Goal: Transaction & Acquisition: Purchase product/service

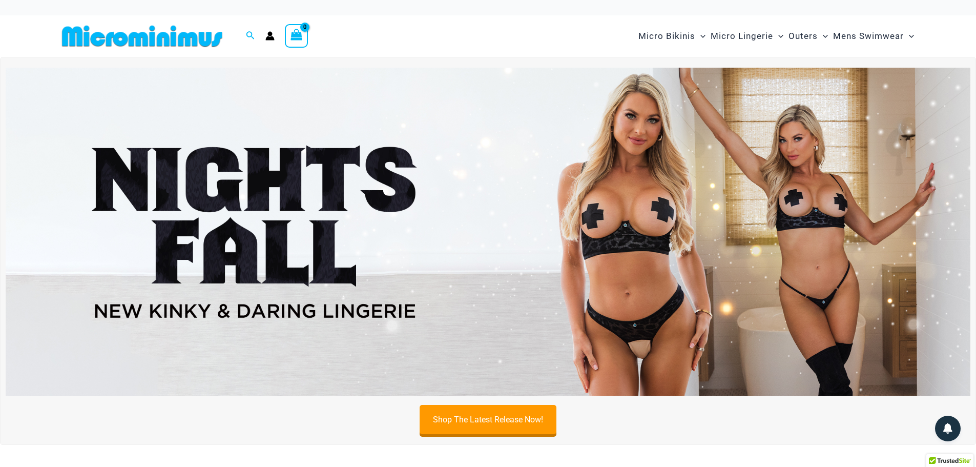
click at [525, 247] on img at bounding box center [488, 232] width 964 height 328
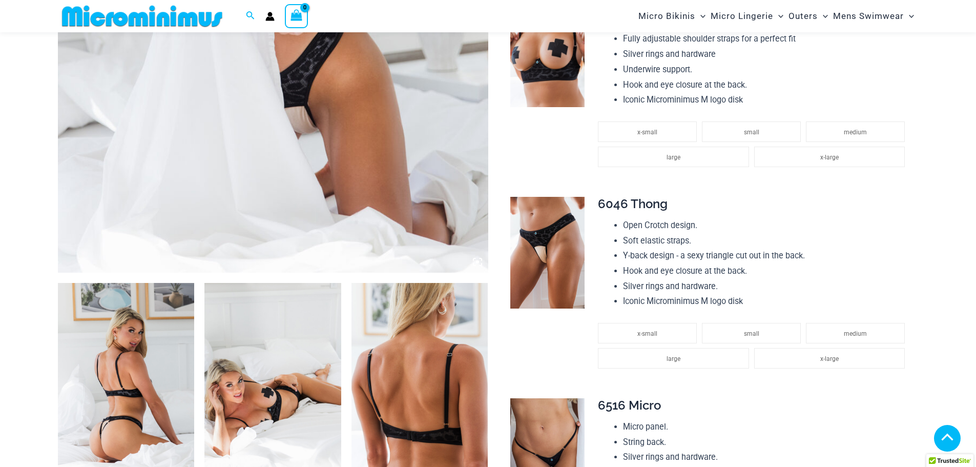
scroll to position [612, 0]
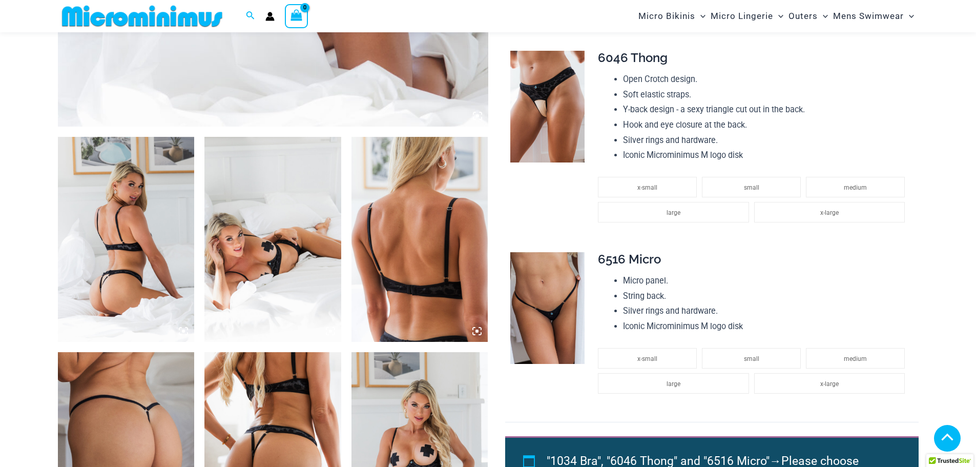
click at [148, 257] on img at bounding box center [126, 239] width 137 height 205
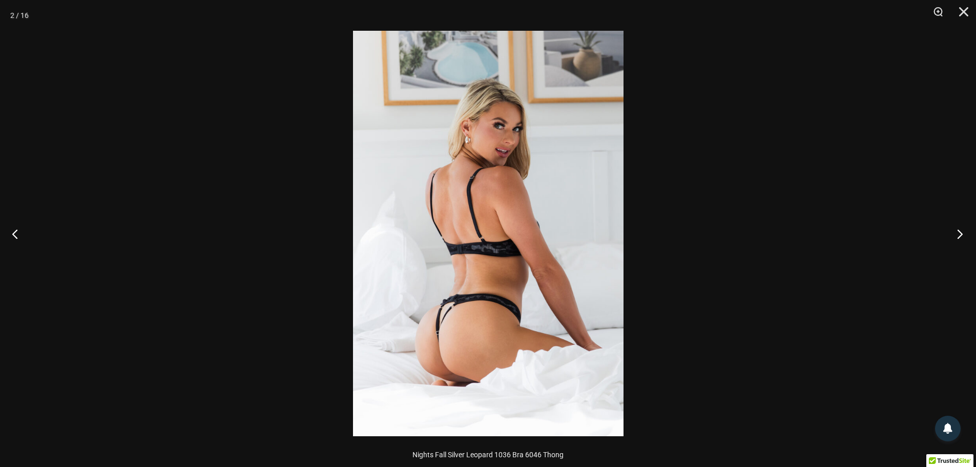
click at [959, 235] on button "Next" at bounding box center [956, 233] width 38 height 51
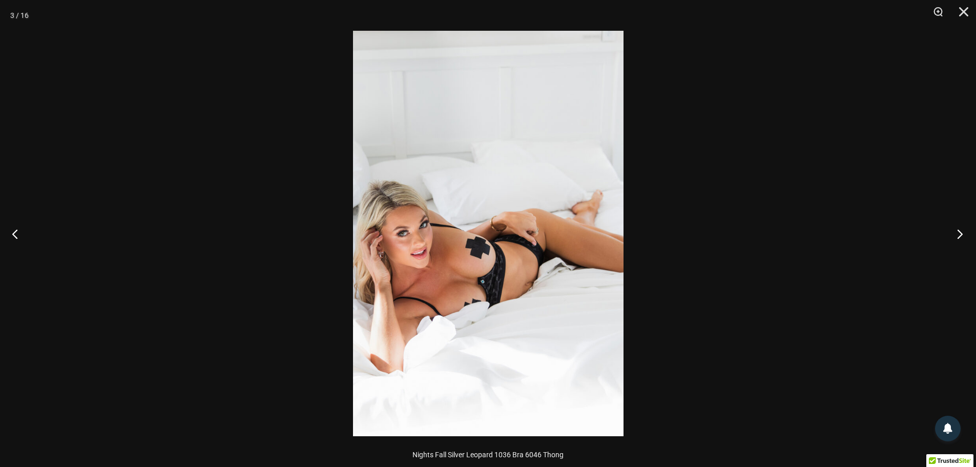
click at [959, 235] on button "Next" at bounding box center [956, 233] width 38 height 51
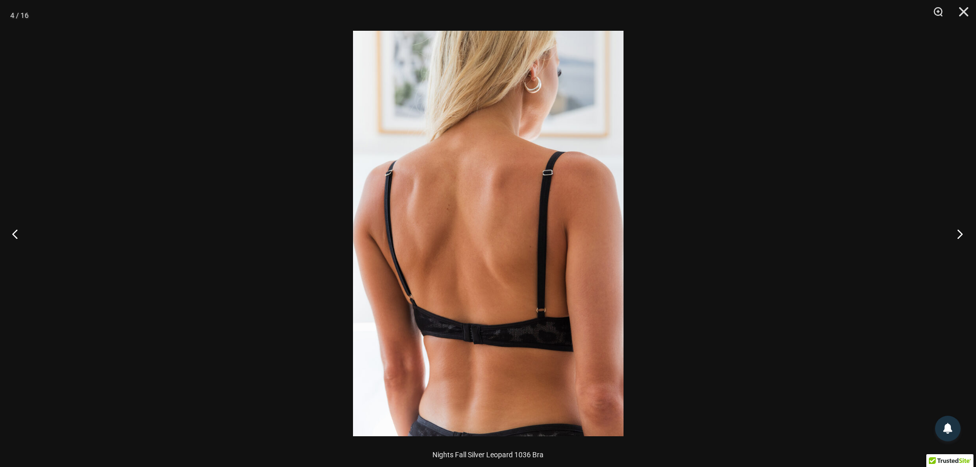
click at [959, 235] on button "Next" at bounding box center [956, 233] width 38 height 51
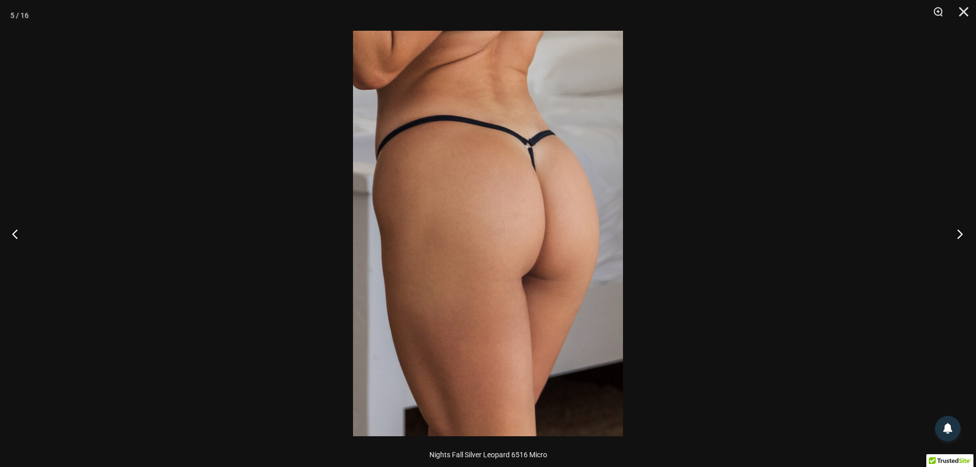
click at [959, 235] on button "Next" at bounding box center [956, 233] width 38 height 51
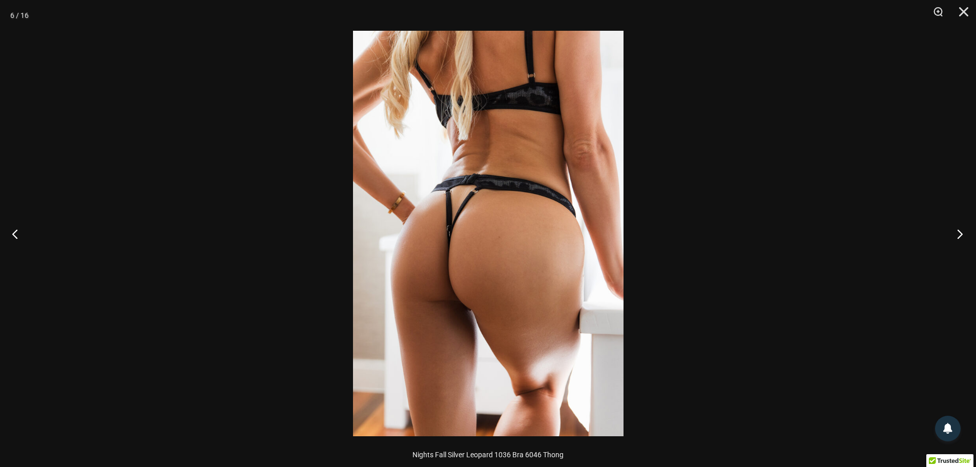
click at [959, 235] on button "Next" at bounding box center [956, 233] width 38 height 51
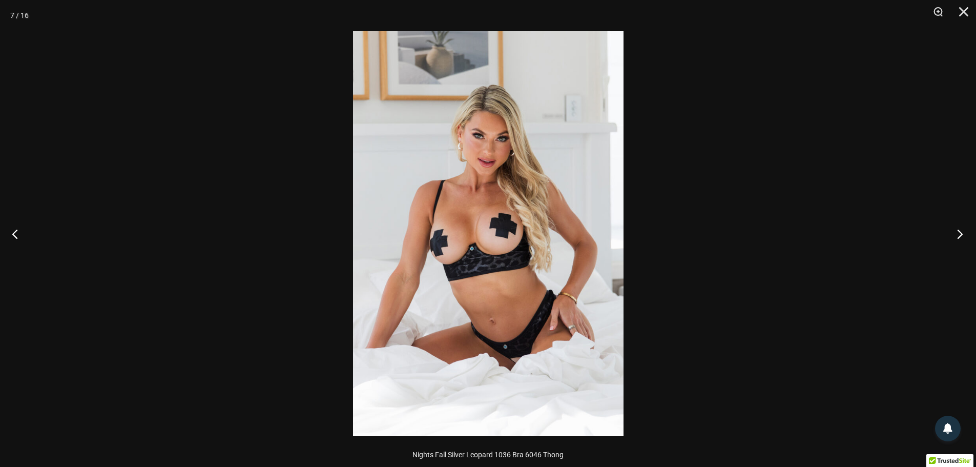
click at [959, 235] on button "Next" at bounding box center [956, 233] width 38 height 51
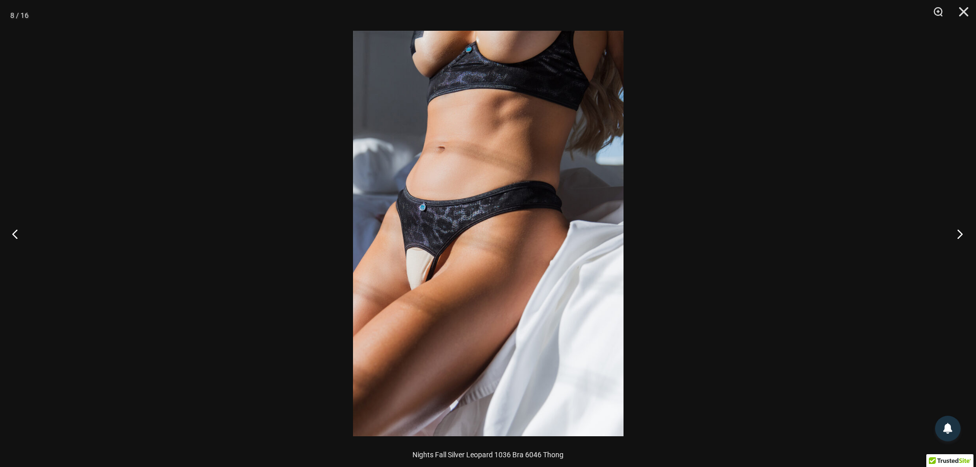
click at [959, 235] on button "Next" at bounding box center [956, 233] width 38 height 51
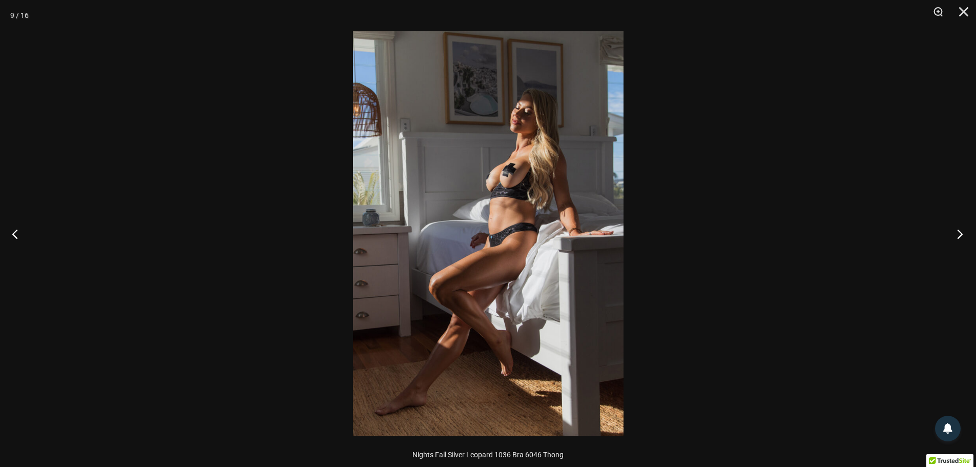
click at [959, 235] on button "Next" at bounding box center [956, 233] width 38 height 51
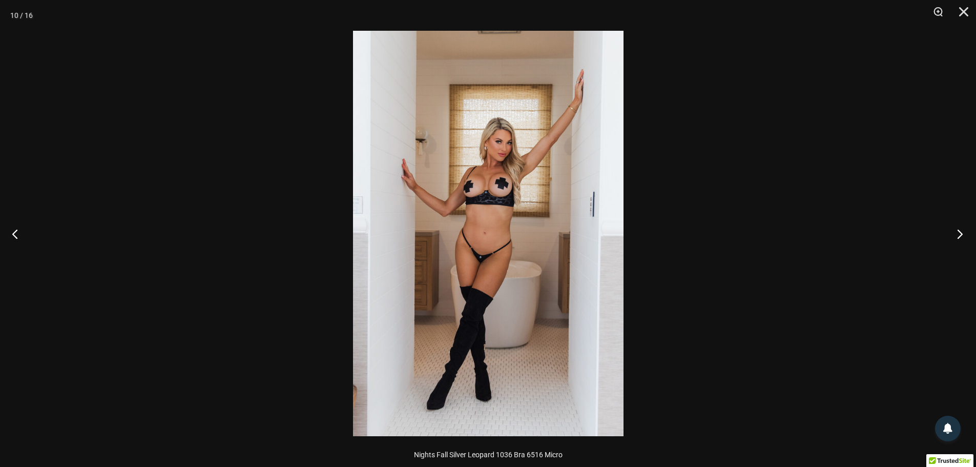
click at [959, 235] on button "Next" at bounding box center [956, 233] width 38 height 51
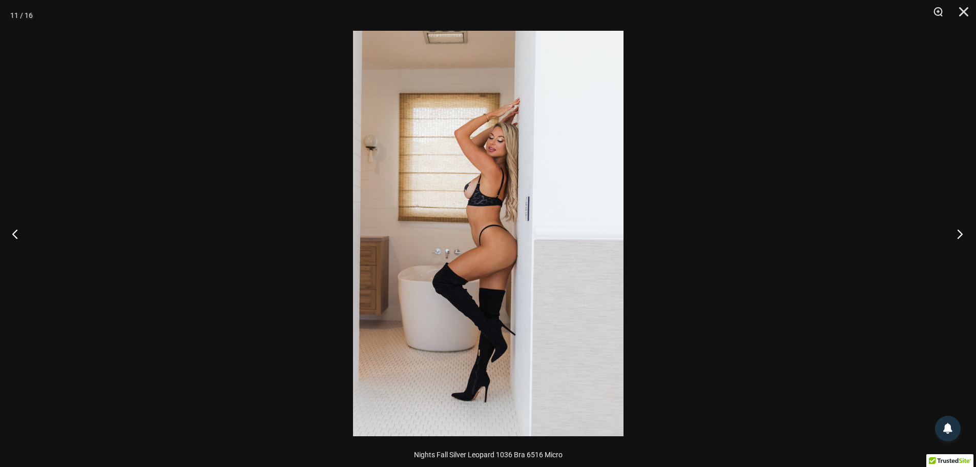
click at [959, 235] on button "Next" at bounding box center [956, 233] width 38 height 51
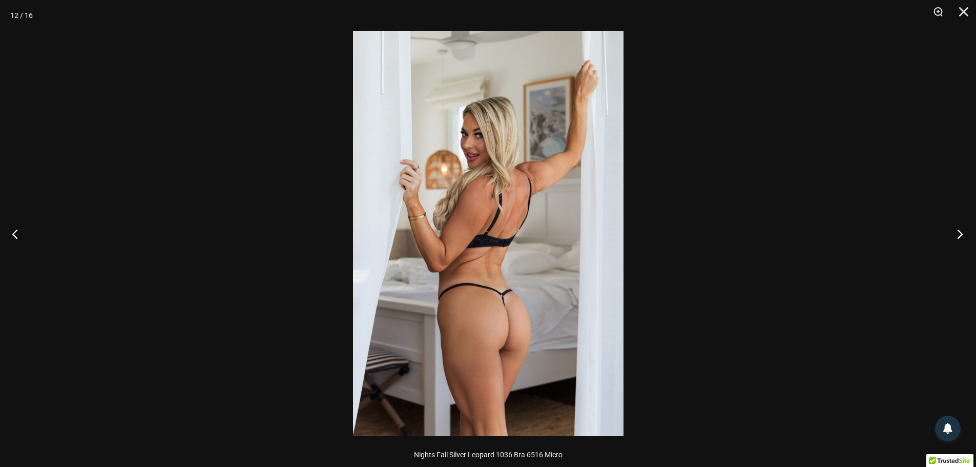
click at [959, 235] on button "Next" at bounding box center [956, 233] width 38 height 51
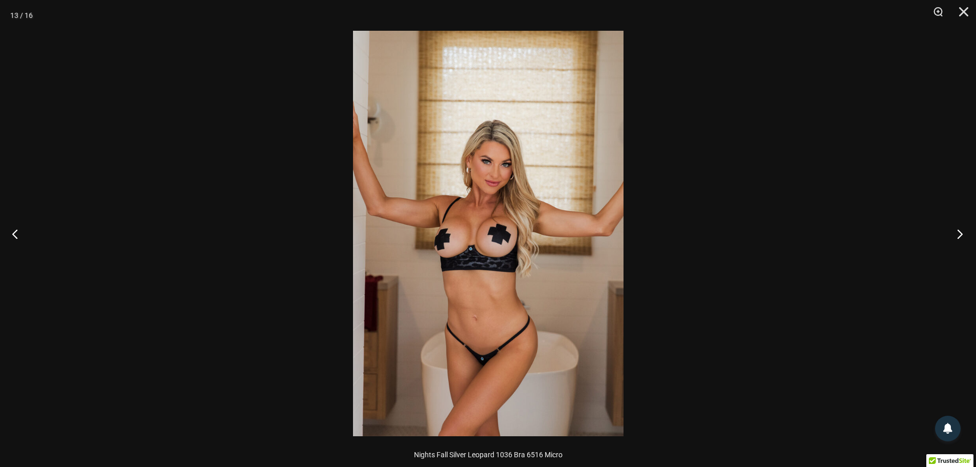
click at [959, 235] on button "Next" at bounding box center [956, 233] width 38 height 51
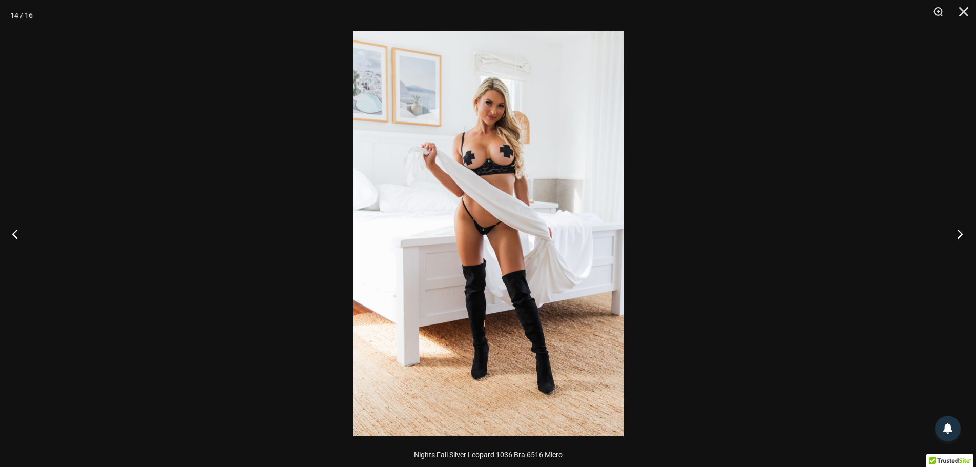
click at [959, 235] on button "Next" at bounding box center [956, 233] width 38 height 51
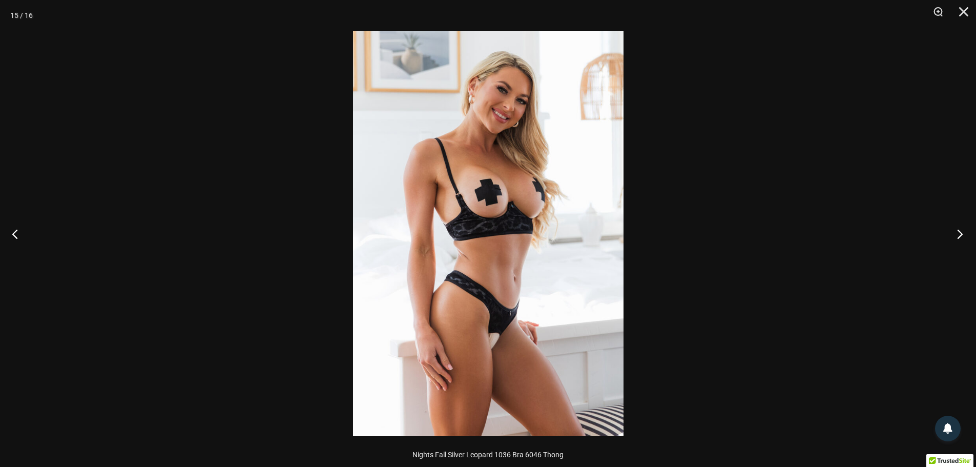
click at [959, 235] on button "Next" at bounding box center [956, 233] width 38 height 51
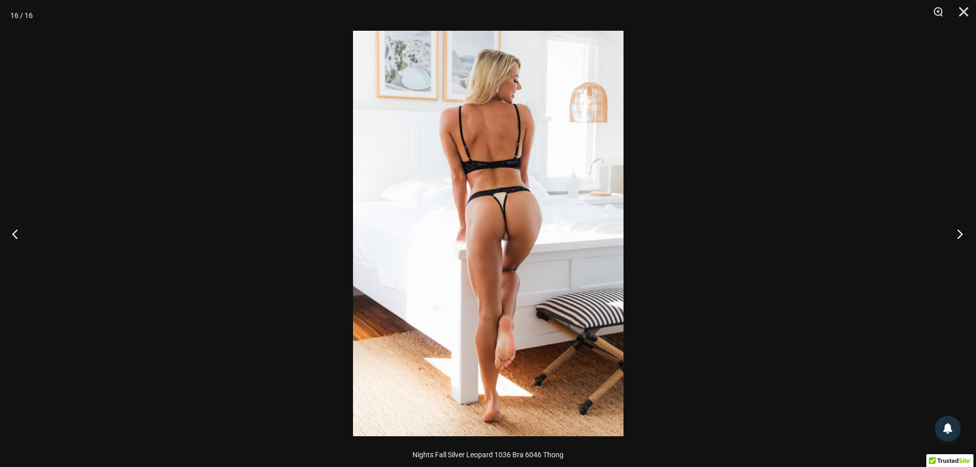
click at [959, 235] on button "Next" at bounding box center [956, 233] width 38 height 51
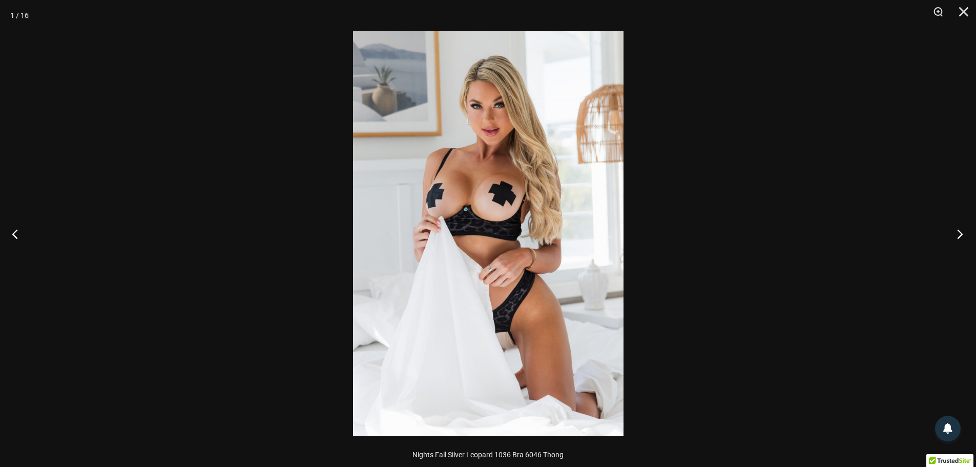
click at [959, 235] on button "Next" at bounding box center [956, 233] width 38 height 51
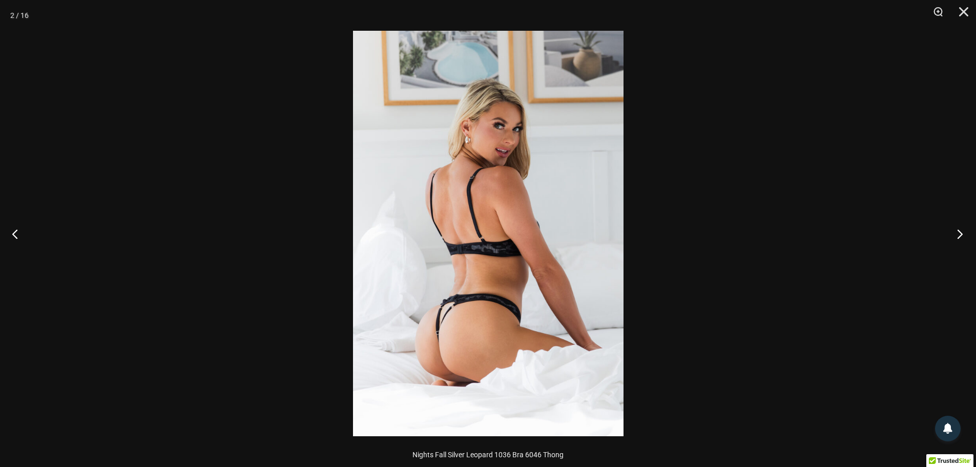
click at [959, 235] on button "Next" at bounding box center [956, 233] width 38 height 51
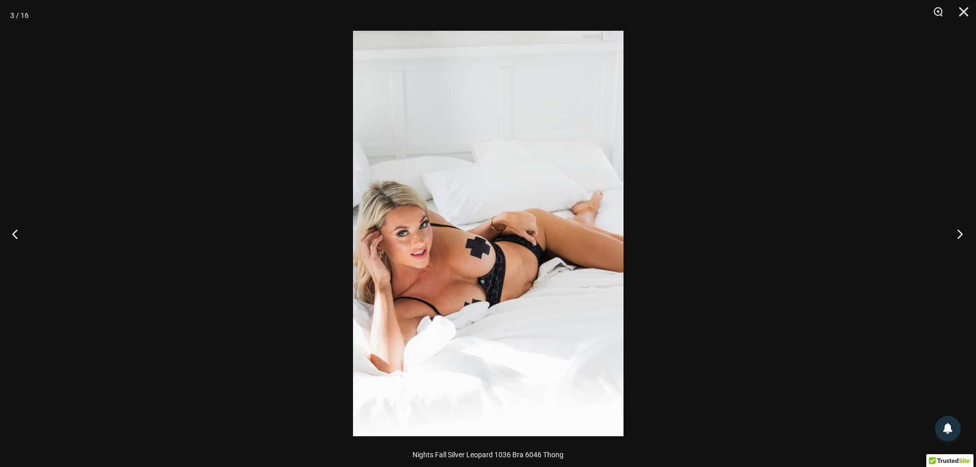
click at [959, 235] on button "Next" at bounding box center [956, 233] width 38 height 51
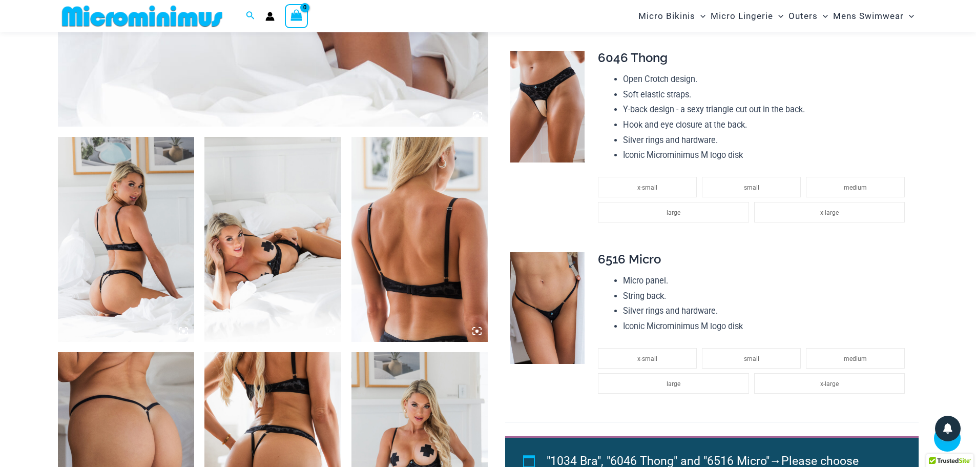
click at [570, 301] on img at bounding box center [547, 308] width 74 height 112
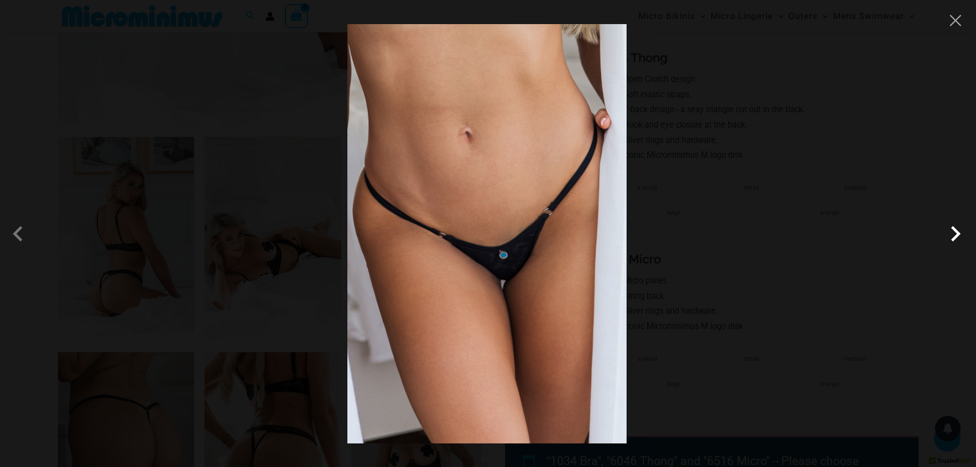
click at [956, 235] on span at bounding box center [955, 233] width 31 height 31
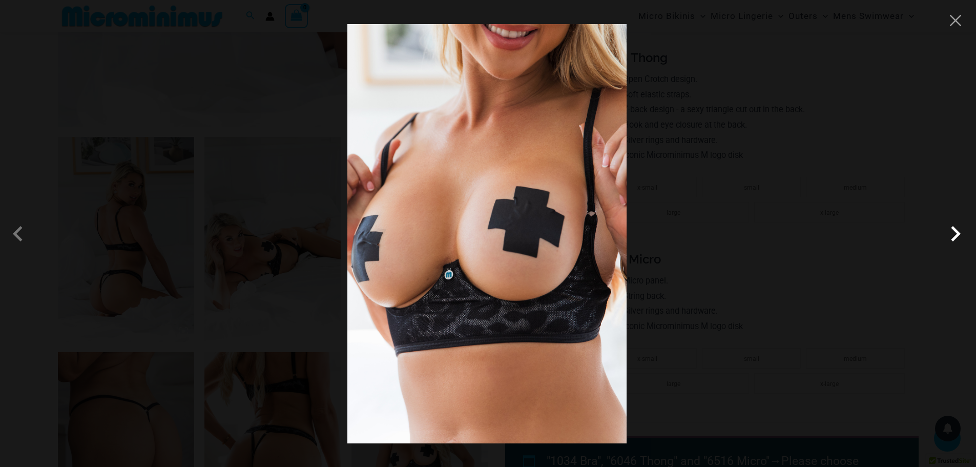
click at [956, 235] on span at bounding box center [955, 233] width 31 height 31
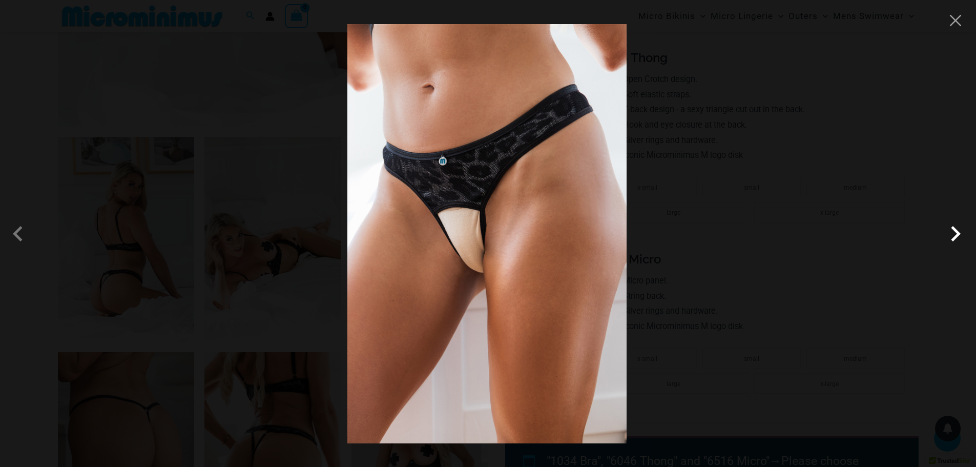
click at [956, 235] on span at bounding box center [955, 233] width 31 height 31
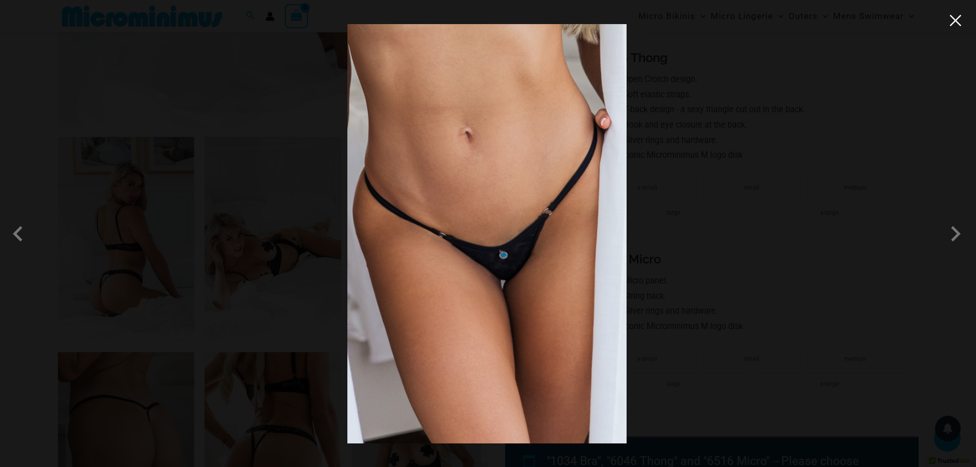
click at [957, 25] on button "Close" at bounding box center [955, 20] width 15 height 15
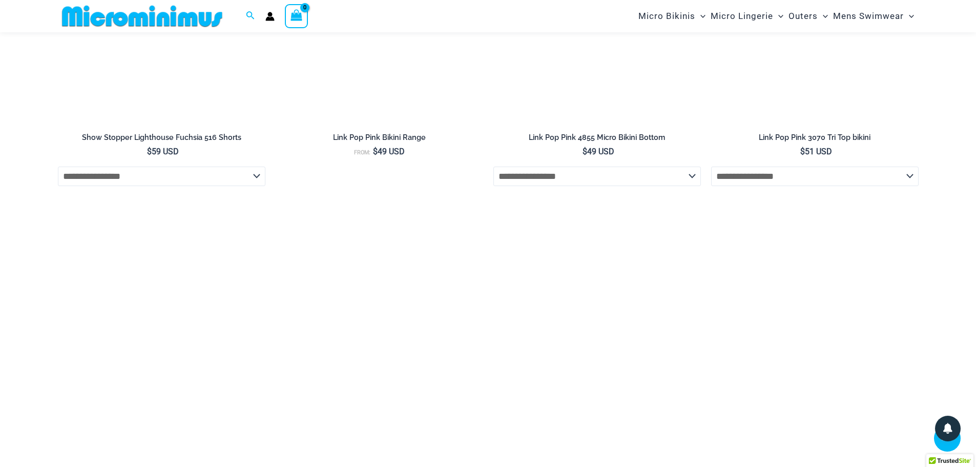
scroll to position [3173, 0]
